Goal: Complete application form

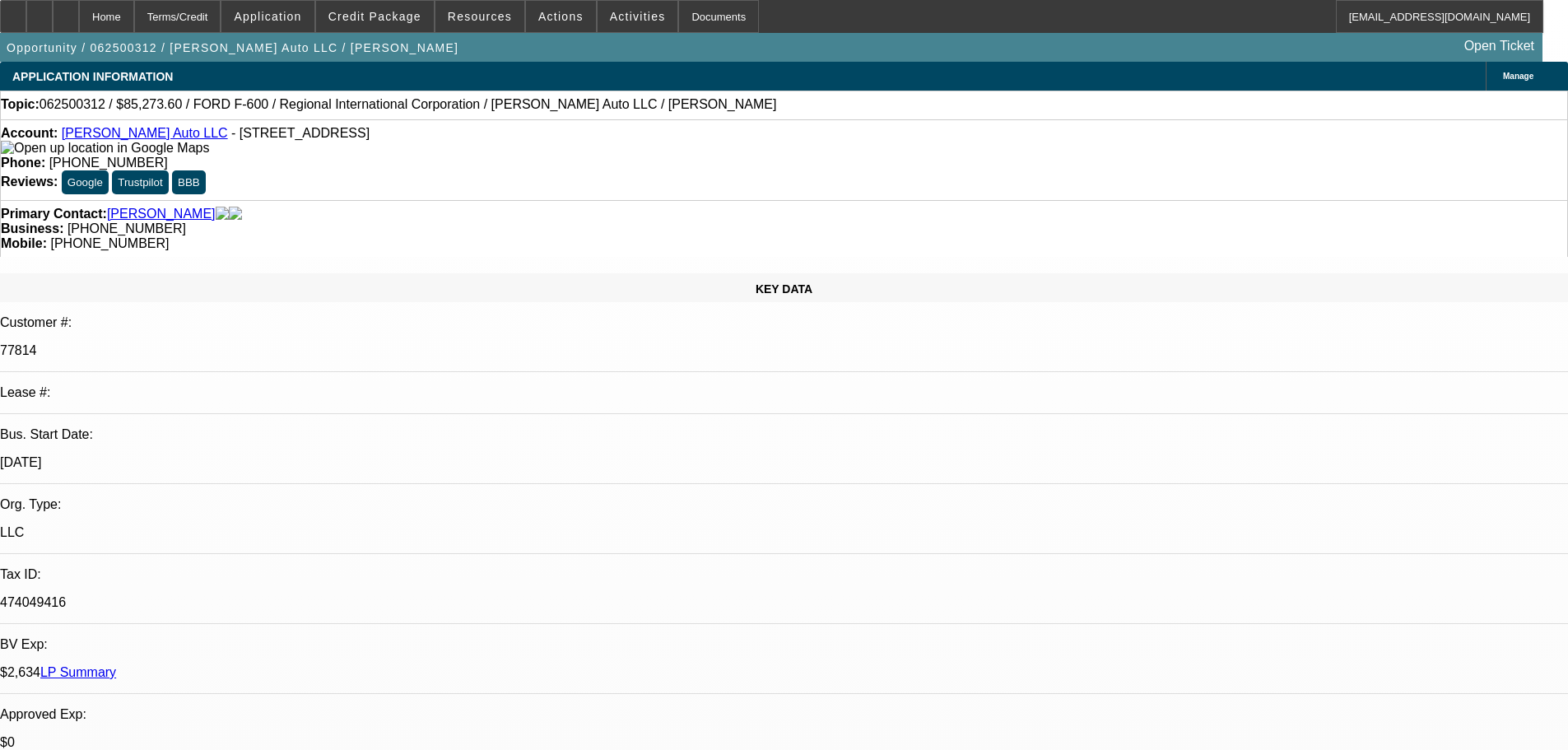
select select "0"
select select "6"
select select "0"
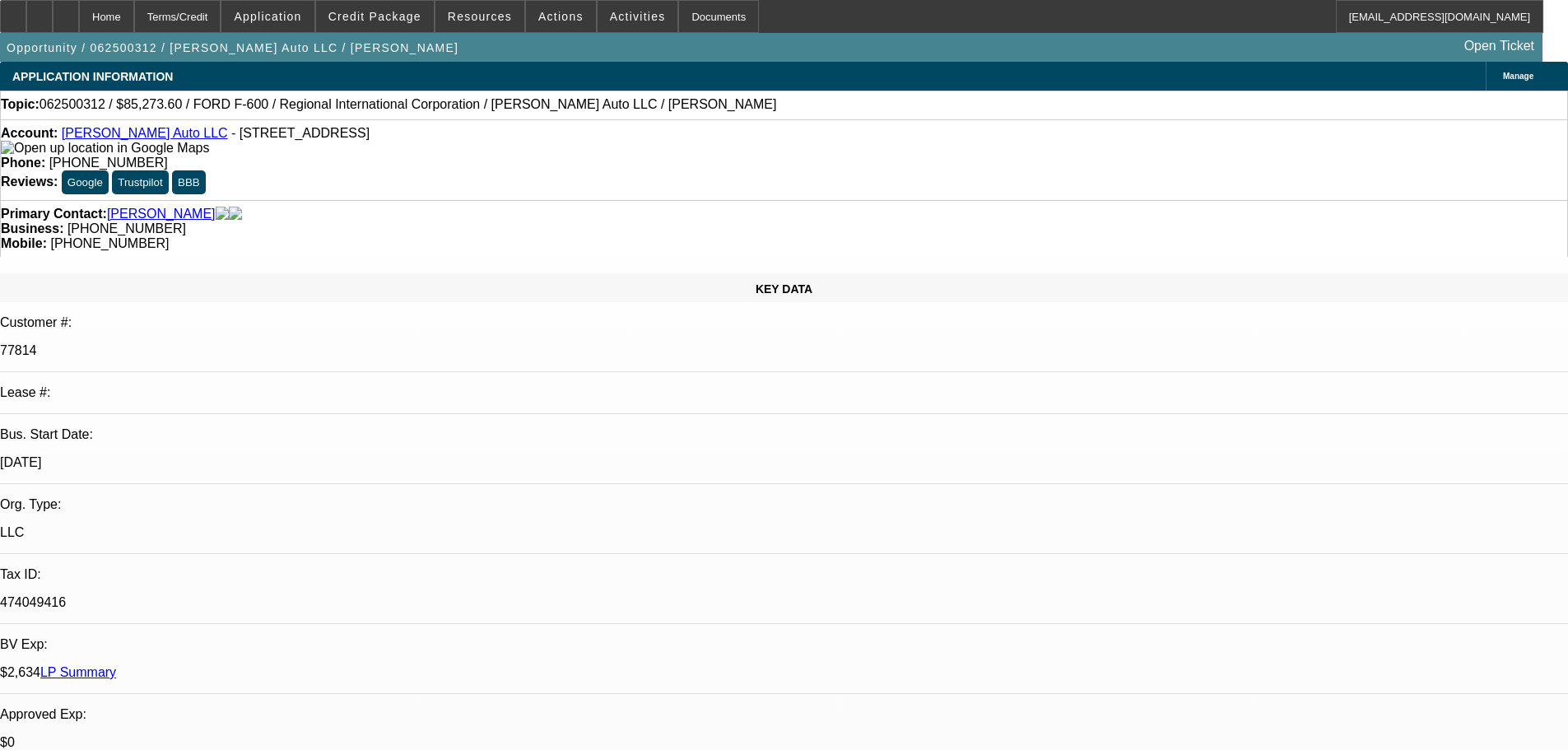
select select "0"
select select "6"
select select "0.1"
select select "0"
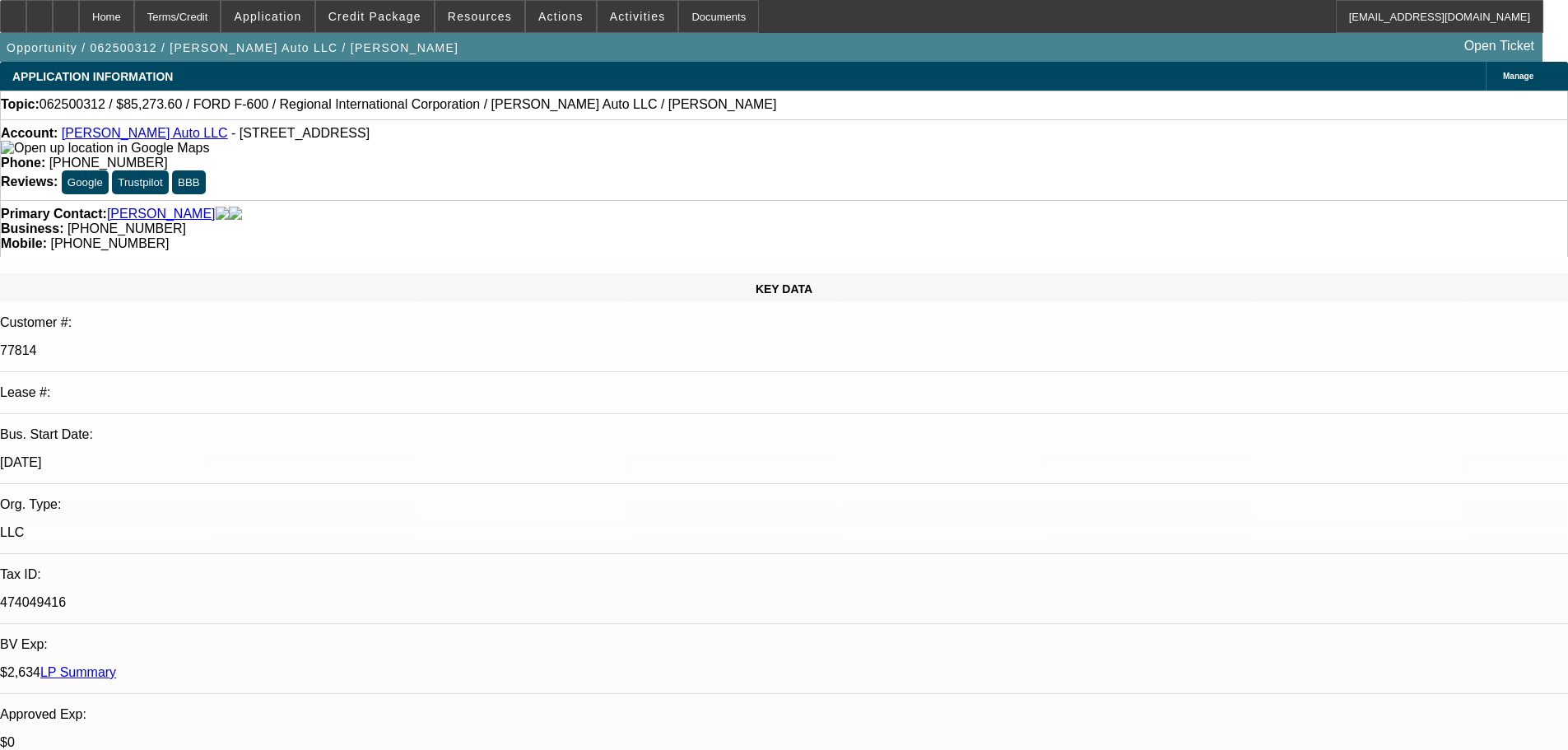
select select "2"
select select "0"
select select "6"
select select "0.1"
select select "0"
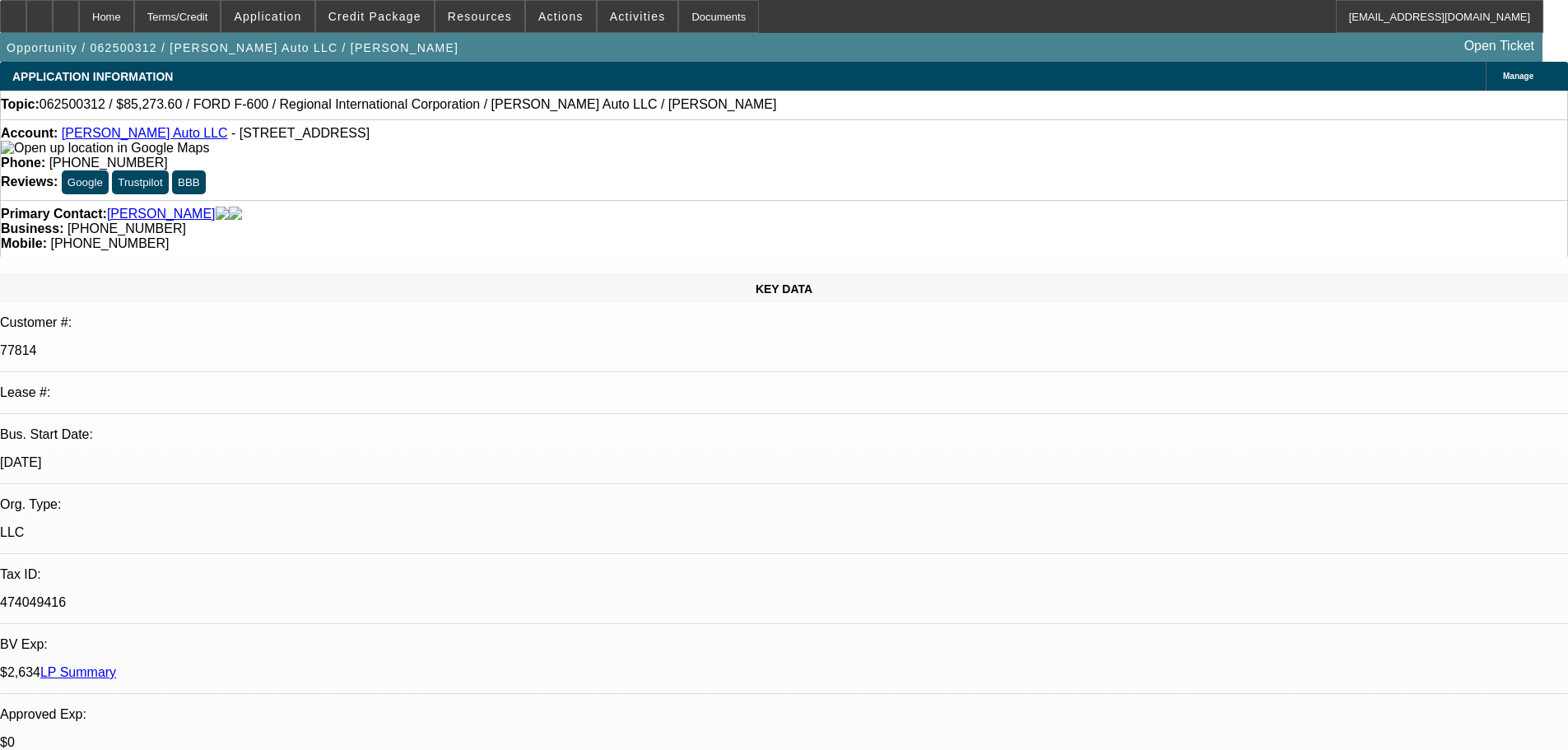
select select "2"
select select "0"
select select "6"
